Goal: Use online tool/utility: Use online tool/utility

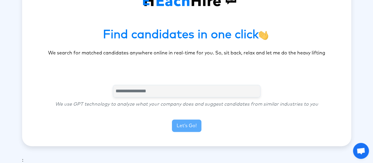
scroll to position [30, 0]
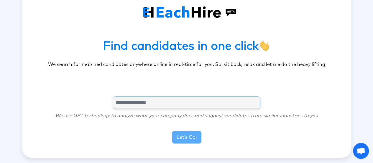
click at [167, 99] on input "text" at bounding box center [187, 102] width 148 height 12
type input "*******"
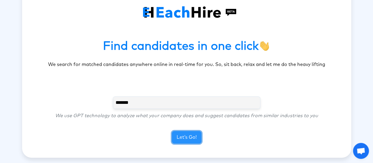
click at [176, 131] on button "Let’s Go!" at bounding box center [187, 137] width 30 height 12
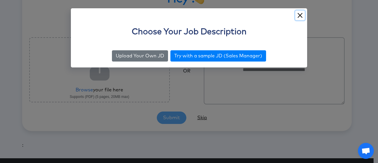
click at [301, 16] on button "Close" at bounding box center [299, 15] width 9 height 9
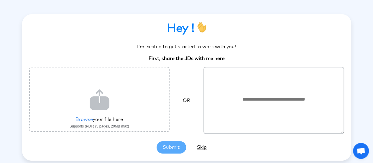
scroll to position [9, 0]
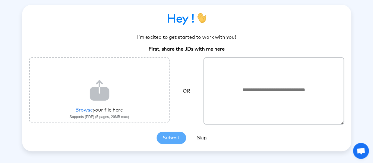
click at [236, 97] on textarea at bounding box center [274, 90] width 141 height 67
paste textarea "**********"
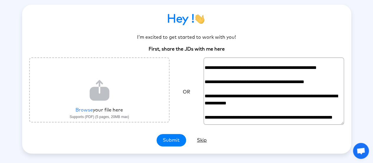
scroll to position [94, 0]
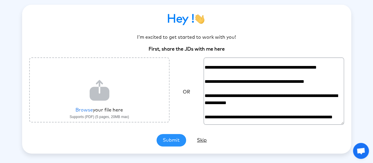
type textarea "**********"
click at [171, 142] on button "Submit" at bounding box center [172, 140] width 30 height 12
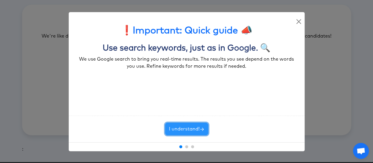
click at [179, 126] on button "I understand!" at bounding box center [186, 128] width 43 height 12
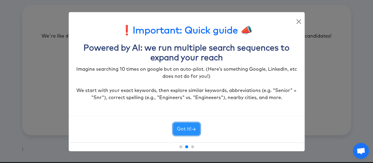
click at [183, 127] on button "Got it!" at bounding box center [186, 128] width 27 height 12
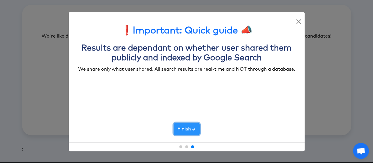
click at [183, 127] on button "Finish" at bounding box center [187, 128] width 26 height 12
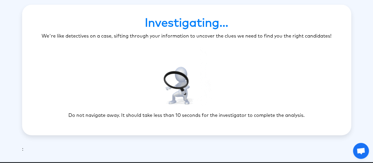
click at [362, 148] on span "Open chat" at bounding box center [360, 151] width 9 height 8
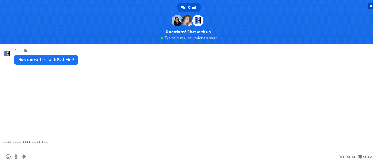
click at [370, 5] on span "Close chat" at bounding box center [371, 6] width 3 height 3
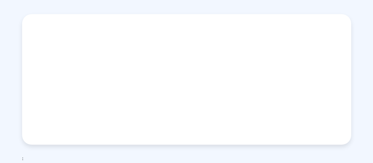
scroll to position [9, 0]
